Goal: Task Accomplishment & Management: Manage account settings

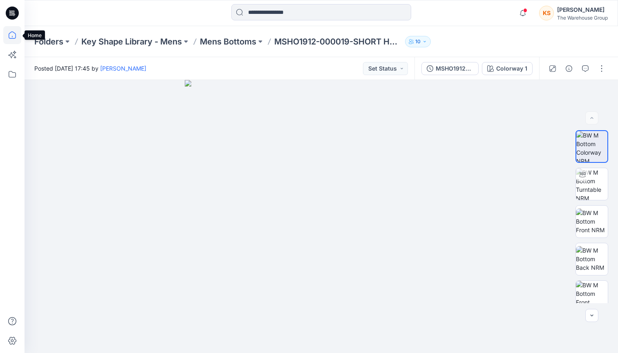
click at [9, 40] on icon at bounding box center [12, 35] width 18 height 18
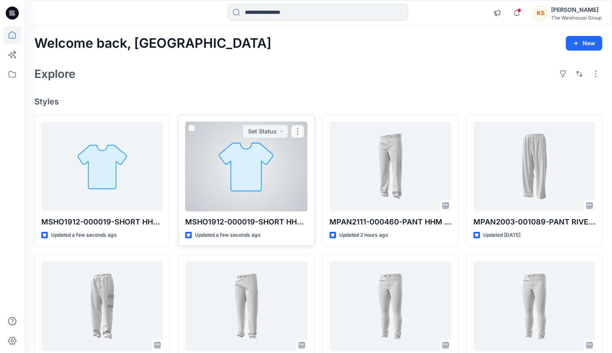
click at [266, 164] on div at bounding box center [246, 167] width 122 height 90
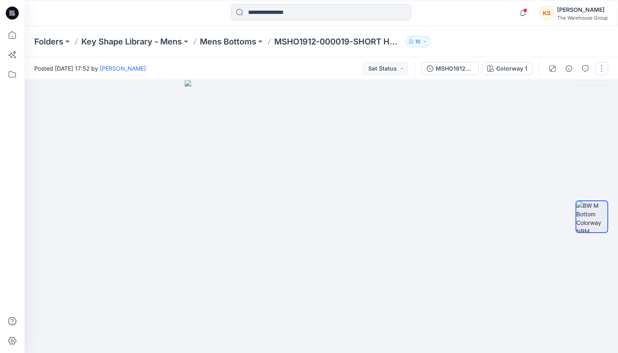
click at [602, 69] on button "button" at bounding box center [601, 68] width 13 height 13
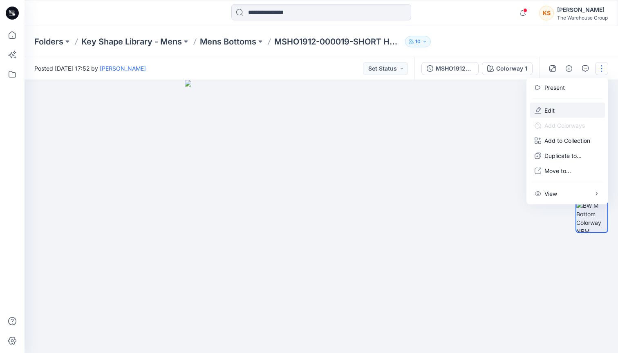
click at [547, 108] on p "Edit" at bounding box center [549, 110] width 10 height 9
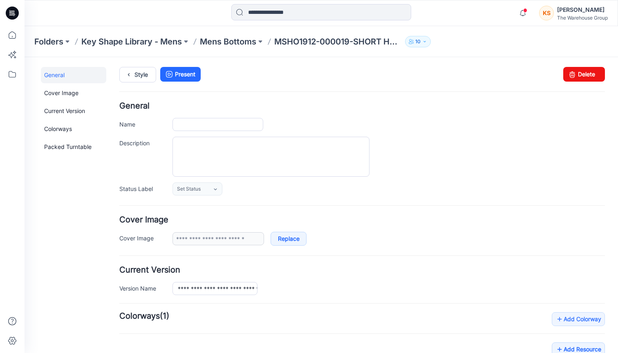
type input "**********"
click at [583, 72] on link "Delete" at bounding box center [584, 74] width 42 height 15
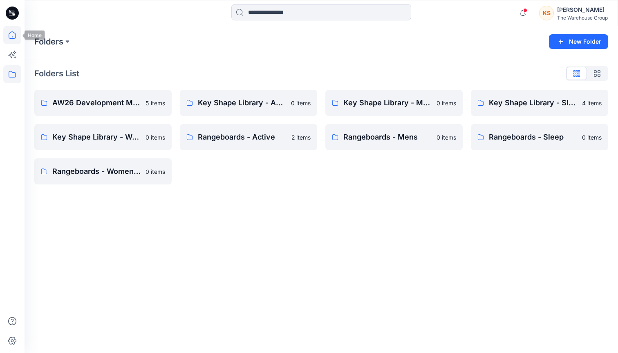
click at [13, 36] on icon at bounding box center [12, 35] width 18 height 18
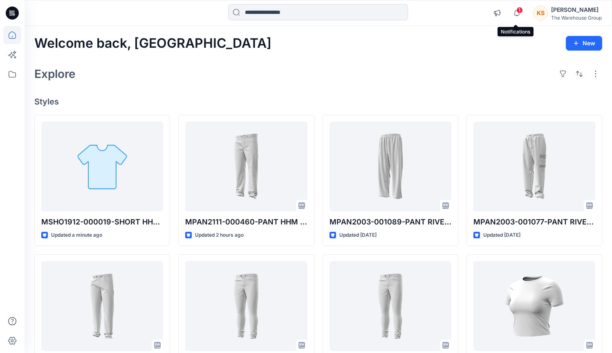
click at [517, 11] on span "1" at bounding box center [519, 10] width 7 height 7
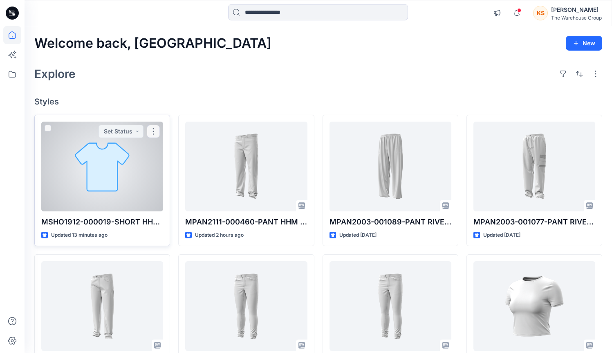
click at [141, 150] on div at bounding box center [102, 167] width 122 height 90
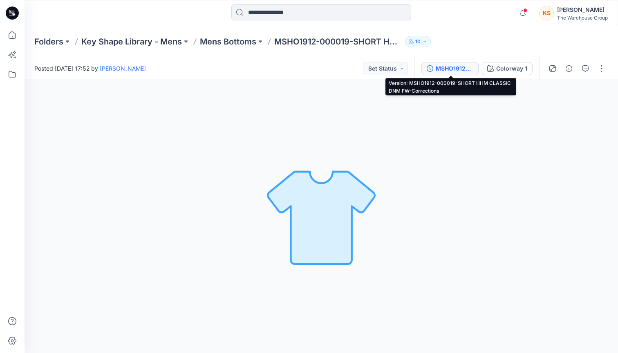
click at [454, 74] on button "MSHO1912-000019-SHORT HHM CLASSIC DNM FW-Corrections" at bounding box center [449, 68] width 57 height 13
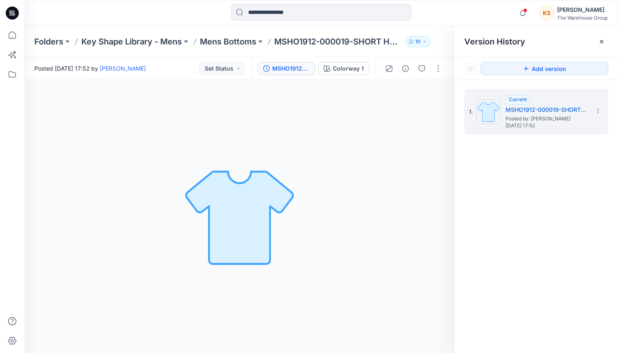
click at [390, 108] on div "Colorway 1 Loading... Material Properties Loading..." at bounding box center [240, 216] width 430 height 273
click at [604, 40] on icon at bounding box center [601, 41] width 7 height 7
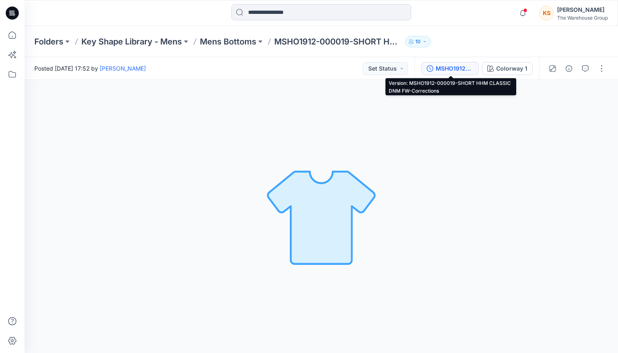
click at [438, 67] on div "MSHO1912-000019-SHORT HHM CLASSIC DNM FW-Corrections" at bounding box center [455, 68] width 38 height 9
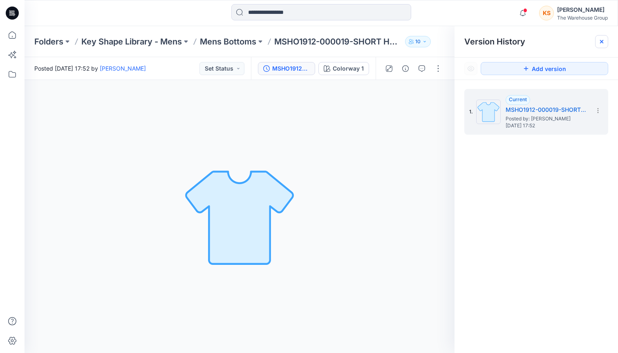
click at [599, 38] on div at bounding box center [601, 41] width 13 height 13
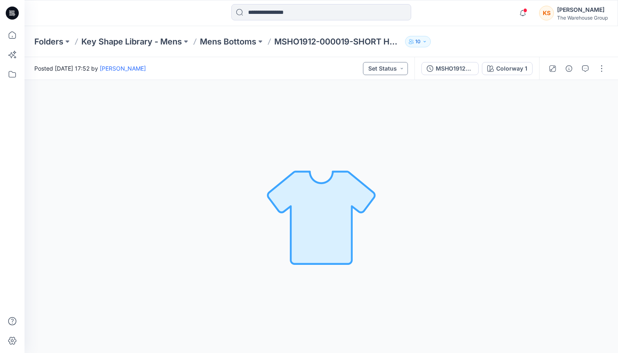
click at [390, 70] on button "Set Status" at bounding box center [385, 68] width 45 height 13
click at [511, 110] on div "Colorway 1 Loading... Material Properties Loading..." at bounding box center [321, 216] width 593 height 273
click at [10, 34] on icon at bounding box center [12, 34] width 7 height 7
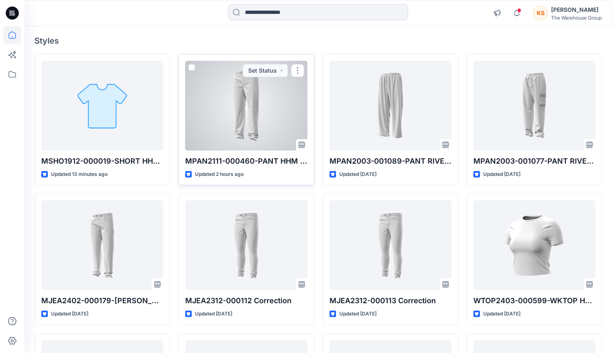
scroll to position [54, 0]
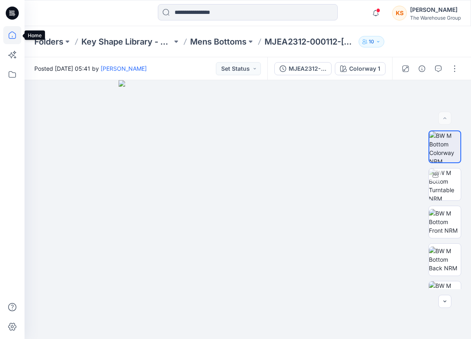
click at [11, 33] on icon at bounding box center [12, 34] width 7 height 7
